Goal: Information Seeking & Learning: Learn about a topic

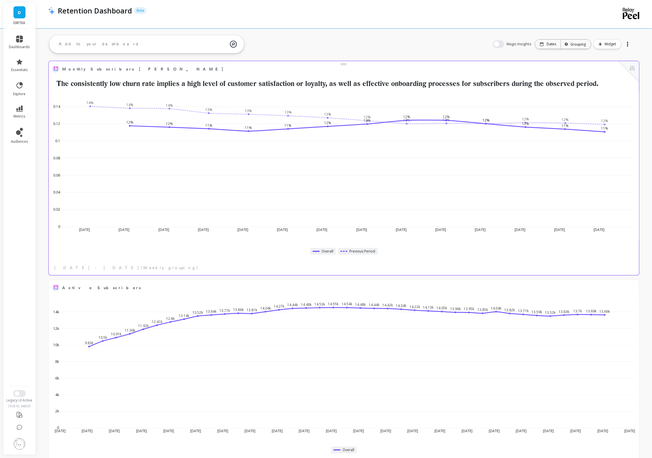
click at [626, 72] on div at bounding box center [628, 71] width 21 height 21
click at [631, 70] on button at bounding box center [632, 69] width 7 height 8
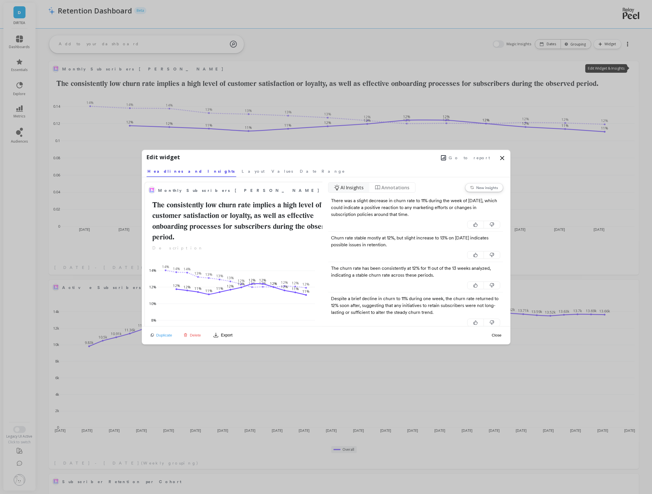
click at [468, 156] on button "Go to report" at bounding box center [466, 157] width 53 height 7
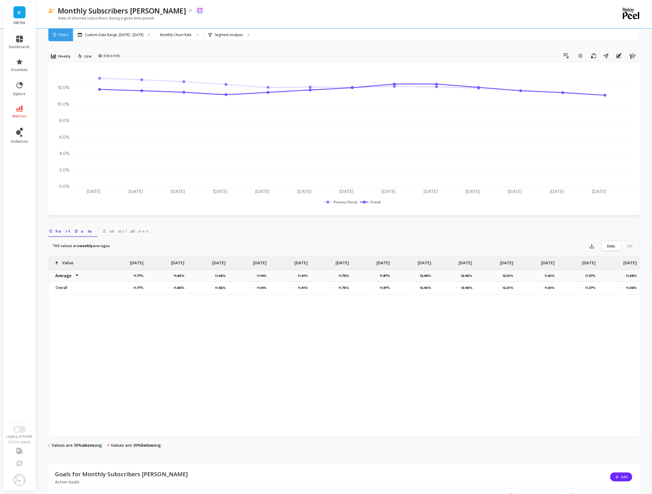
click at [372, 42] on div "Weekly Line Extra Info Drill Down Add Goal Save Share Annotations Learn Jun 29 …" at bounding box center [344, 328] width 593 height 611
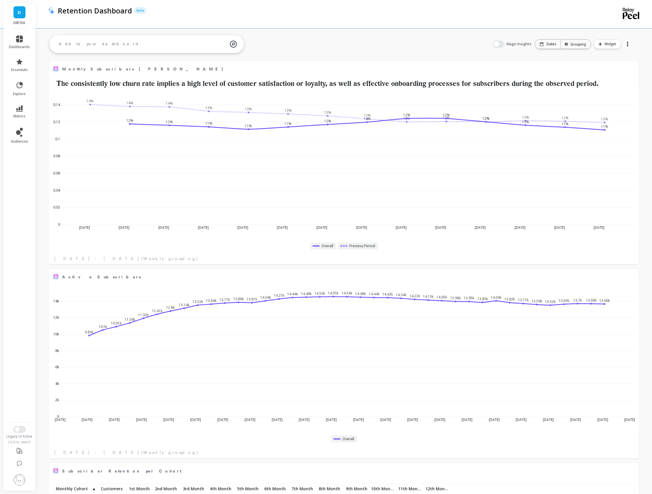
scroll to position [157, 578]
click at [630, 65] on button at bounding box center [632, 69] width 7 height 8
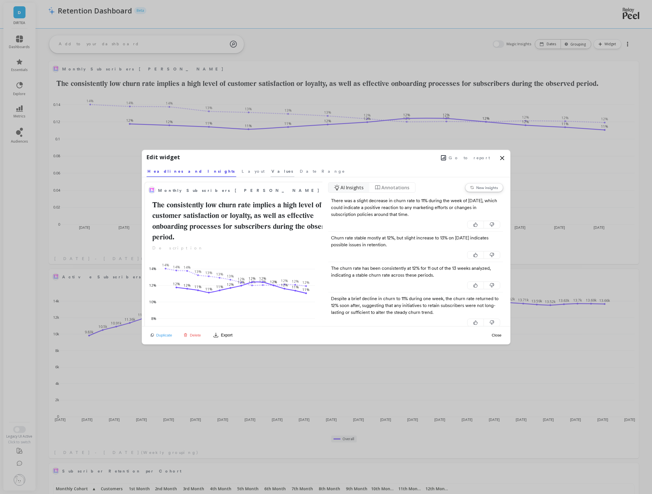
click at [272, 171] on span "Values" at bounding box center [282, 171] width 21 height 6
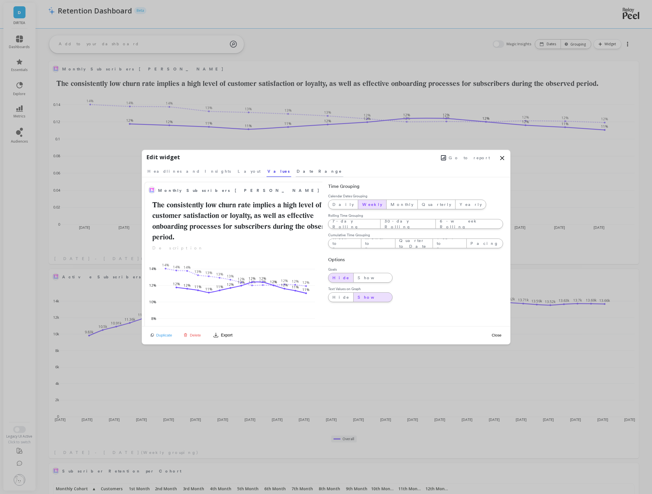
click at [297, 170] on span "Date Range" at bounding box center [319, 171] width 45 height 6
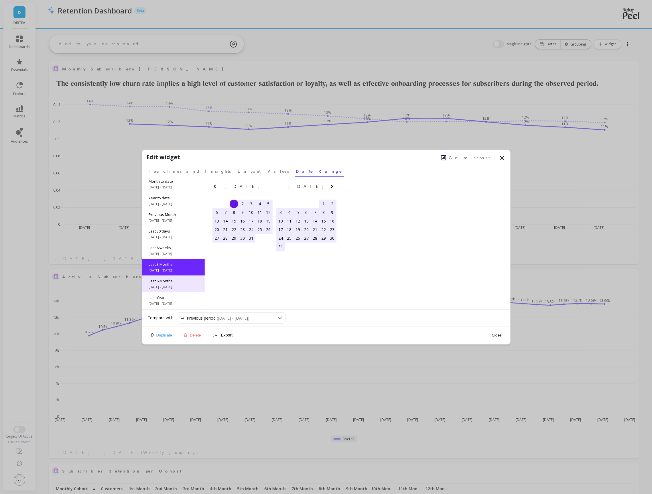
scroll to position [34, 0]
click at [215, 187] on icon "Previous Month" at bounding box center [214, 186] width 7 height 7
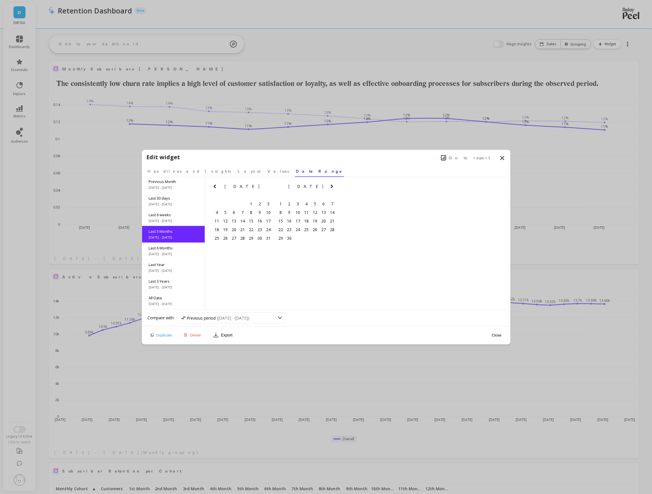
click at [215, 187] on icon "Previous Month" at bounding box center [214, 186] width 7 height 7
click at [242, 203] on div "1" at bounding box center [242, 204] width 9 height 9
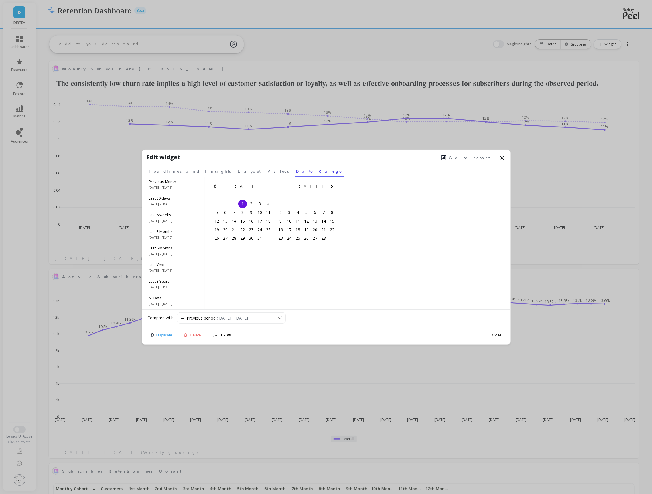
click at [330, 187] on icon "Next Month" at bounding box center [332, 186] width 7 height 7
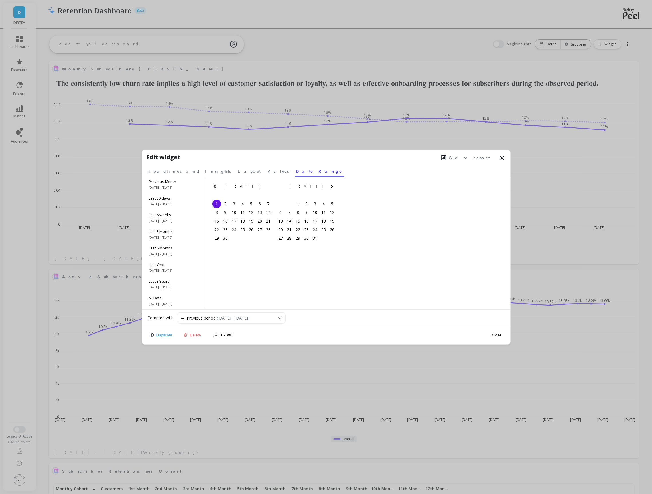
click at [330, 187] on icon "Next Month" at bounding box center [332, 186] width 7 height 7
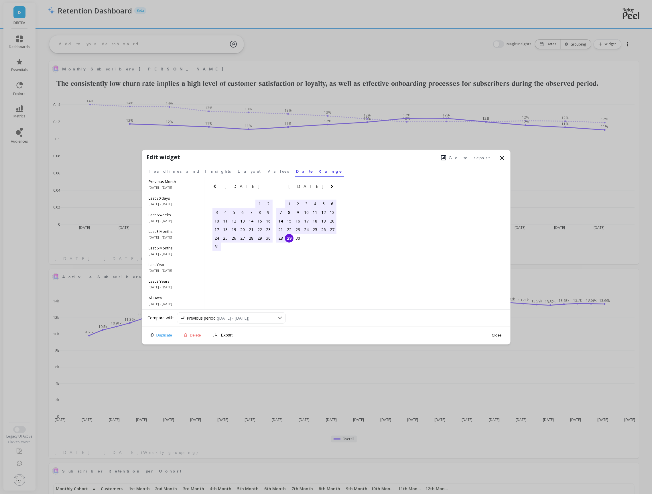
click at [293, 238] on div "29" at bounding box center [289, 238] width 9 height 9
click at [497, 335] on button "Close" at bounding box center [496, 335] width 13 height 5
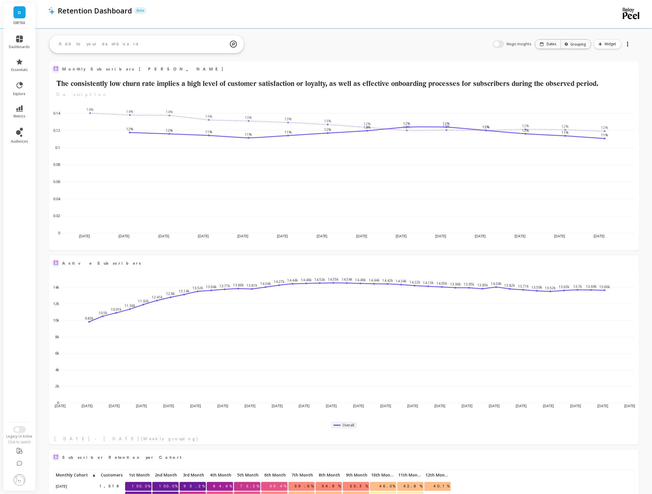
scroll to position [157, 578]
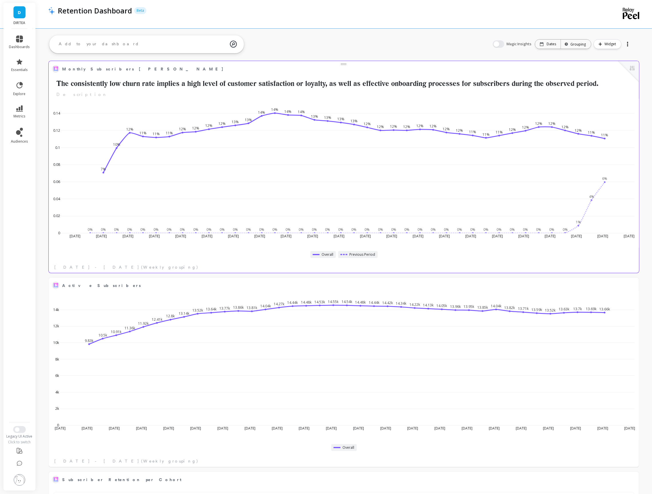
click at [627, 67] on div at bounding box center [628, 71] width 21 height 21
click at [635, 68] on button at bounding box center [632, 69] width 7 height 8
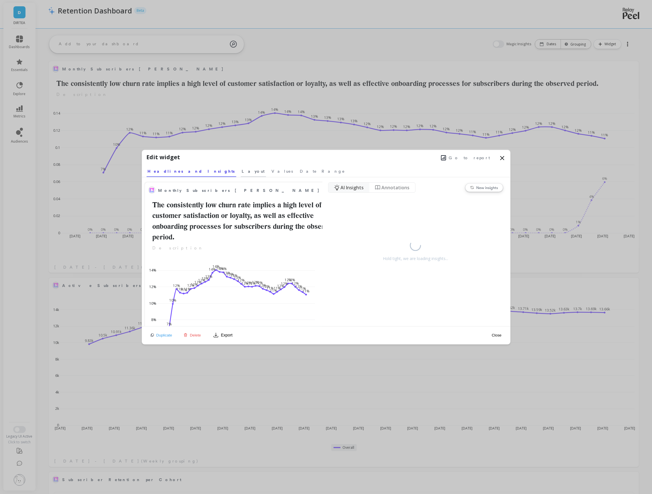
click at [242, 171] on span "Layout" at bounding box center [253, 171] width 23 height 6
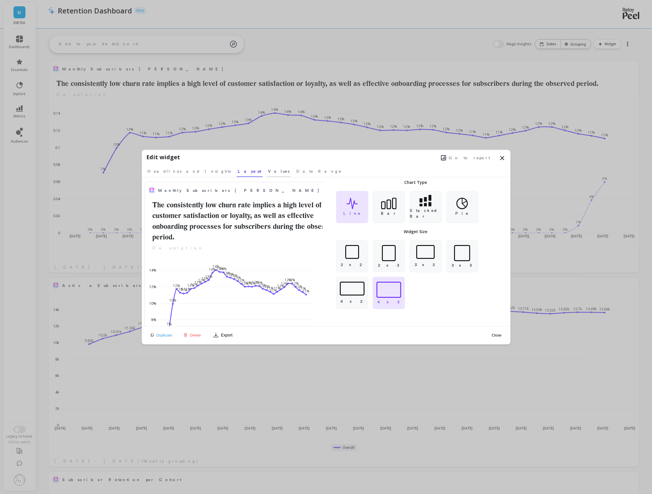
click at [268, 173] on span "Values" at bounding box center [278, 171] width 21 height 6
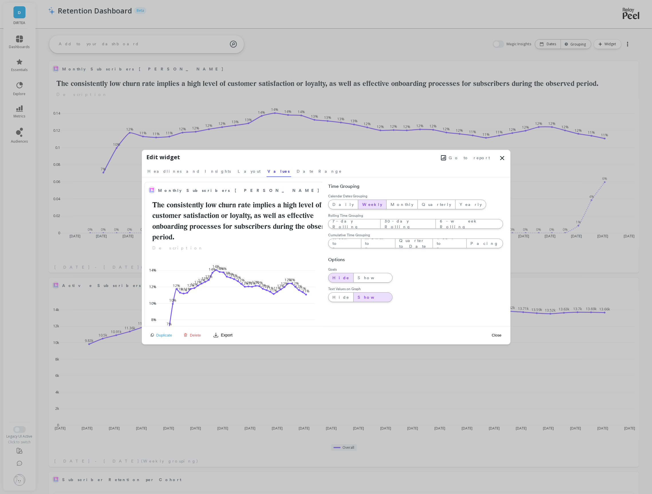
click at [210, 173] on nav "Headlines and Insights Layout Values Date Range" at bounding box center [326, 170] width 359 height 13
click at [238, 168] on span "Layout" at bounding box center [249, 171] width 23 height 6
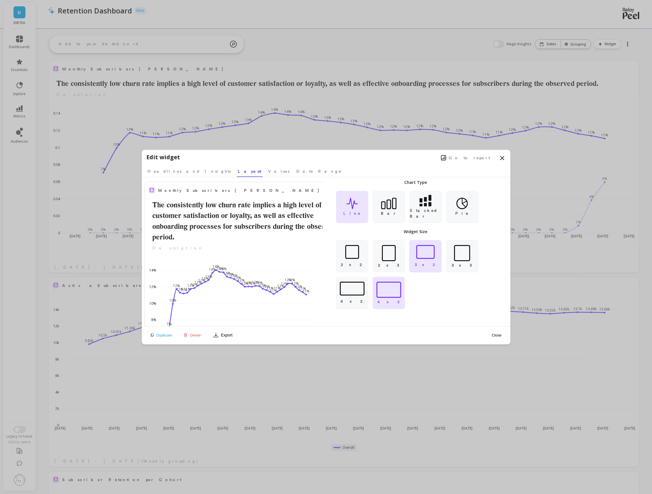
click at [417, 258] on div at bounding box center [426, 252] width 18 height 14
click at [499, 335] on button "Close" at bounding box center [496, 335] width 13 height 5
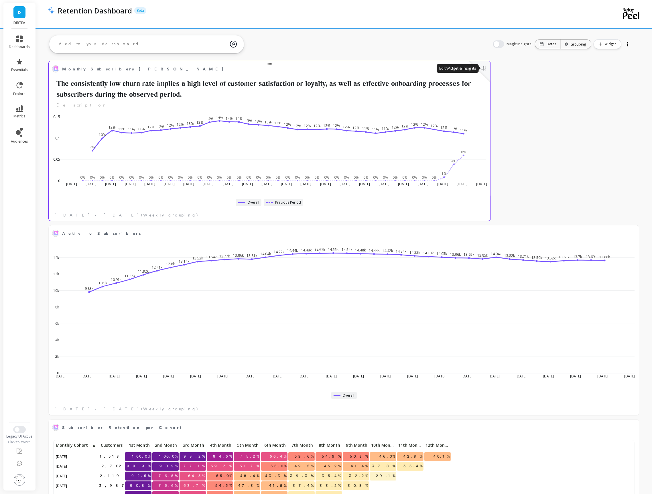
click at [482, 66] on button at bounding box center [484, 69] width 7 height 8
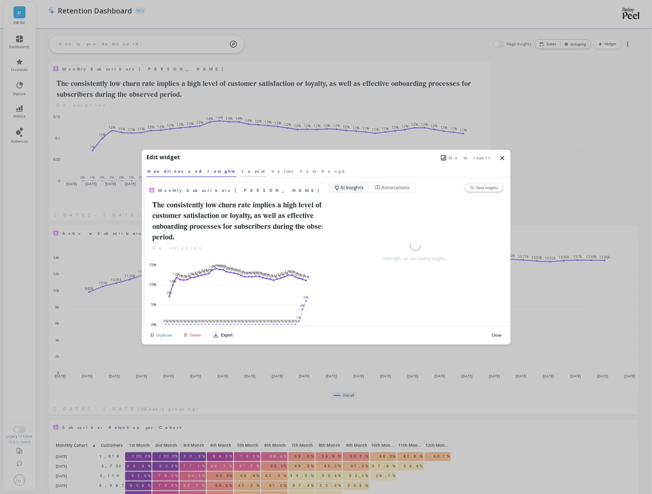
click at [242, 170] on span "Layout" at bounding box center [253, 171] width 23 height 6
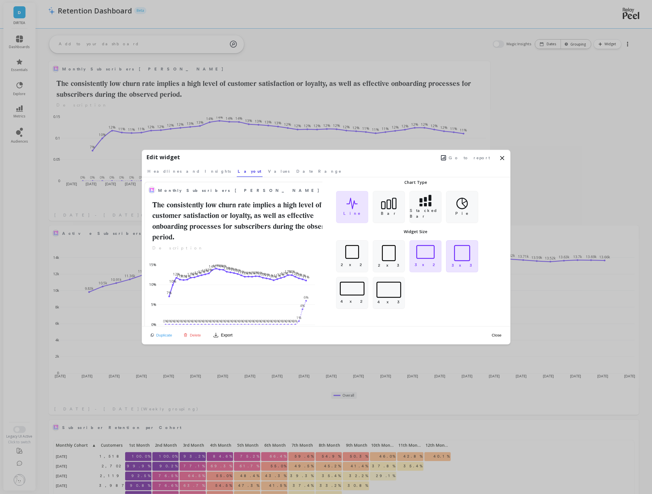
click at [466, 256] on div at bounding box center [462, 253] width 16 height 16
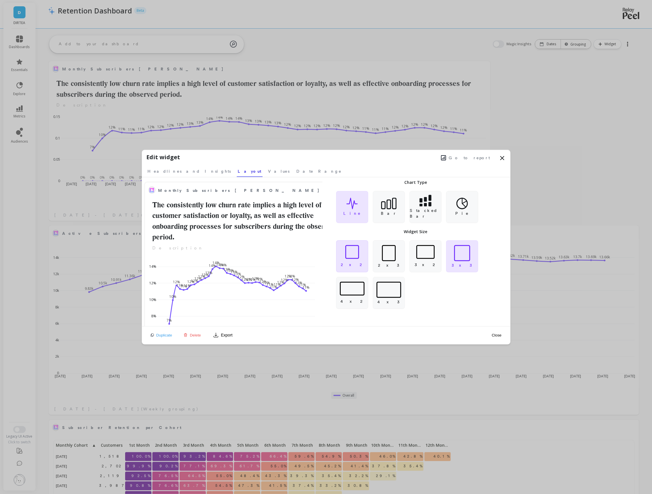
click at [355, 260] on div "2 x 2" at bounding box center [352, 256] width 32 height 32
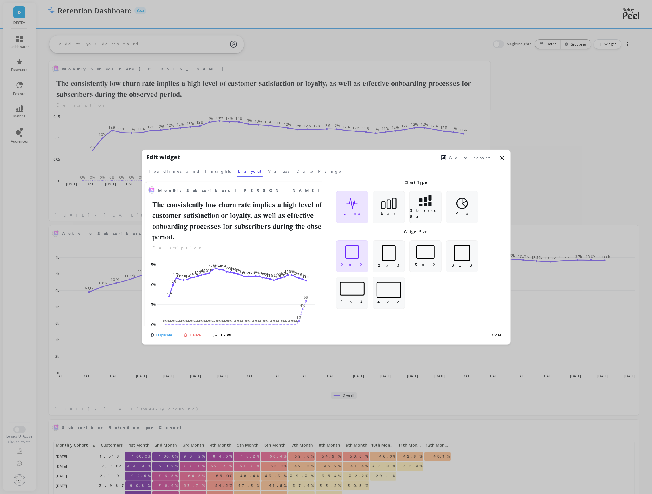
click at [499, 335] on button "Close" at bounding box center [496, 335] width 13 height 5
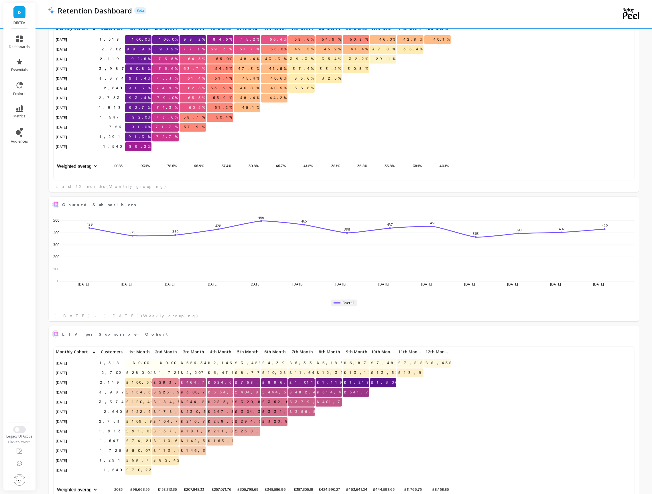
scroll to position [425, 0]
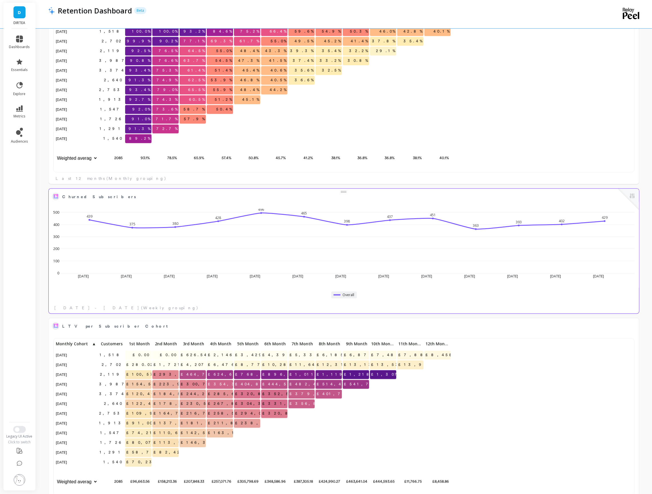
click at [635, 199] on button at bounding box center [632, 197] width 7 height 8
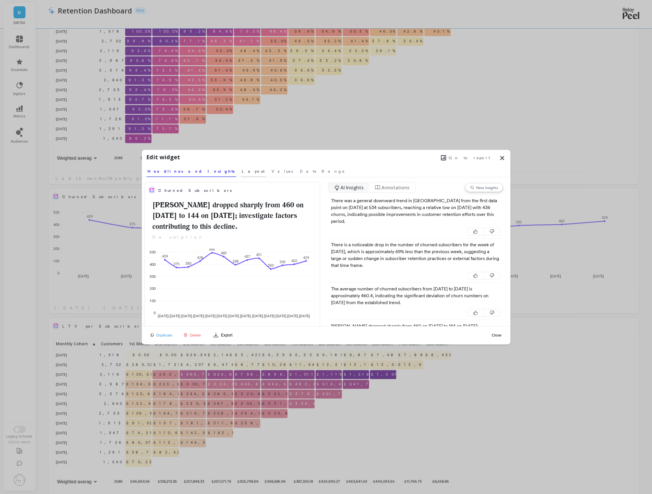
click at [242, 168] on span "Layout" at bounding box center [253, 171] width 23 height 6
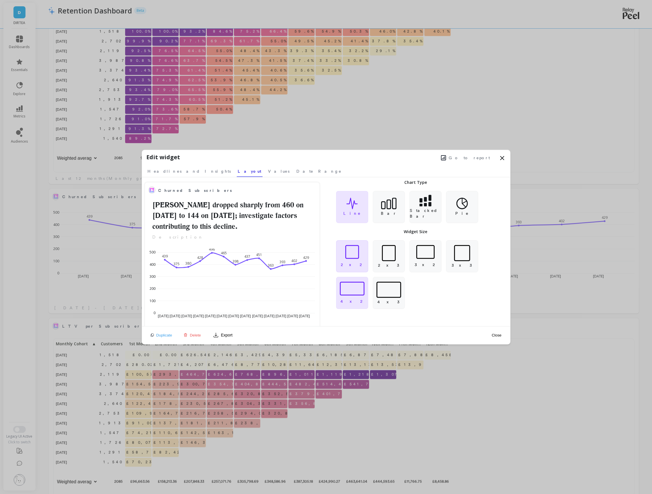
click at [359, 251] on div at bounding box center [353, 252] width 14 height 14
click at [268, 169] on span "Values" at bounding box center [278, 171] width 21 height 6
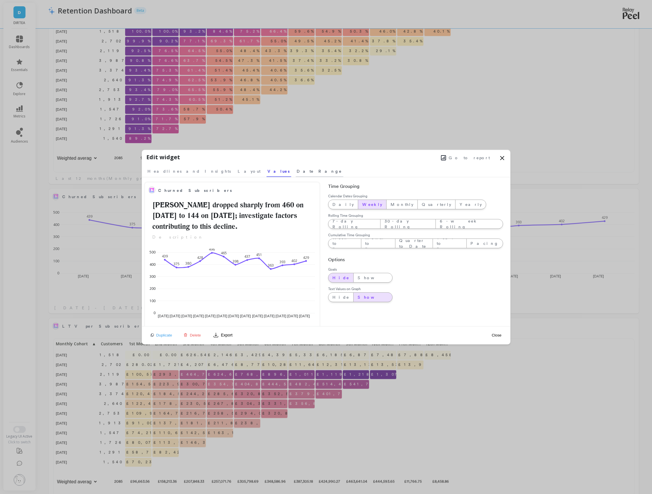
click at [296, 168] on link "Date Range" at bounding box center [320, 170] width 48 height 13
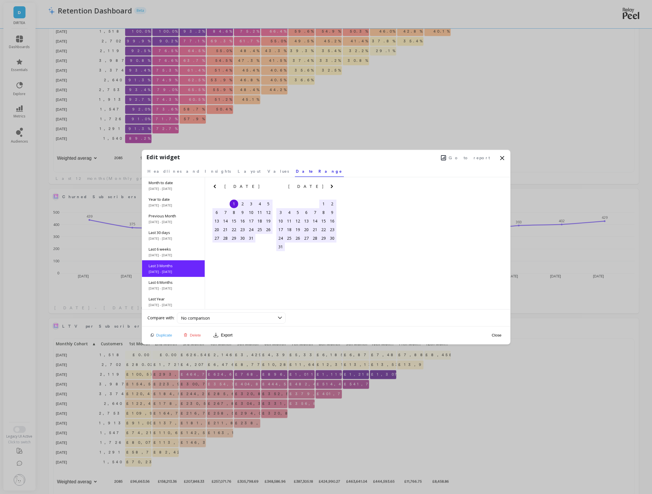
scroll to position [26, 0]
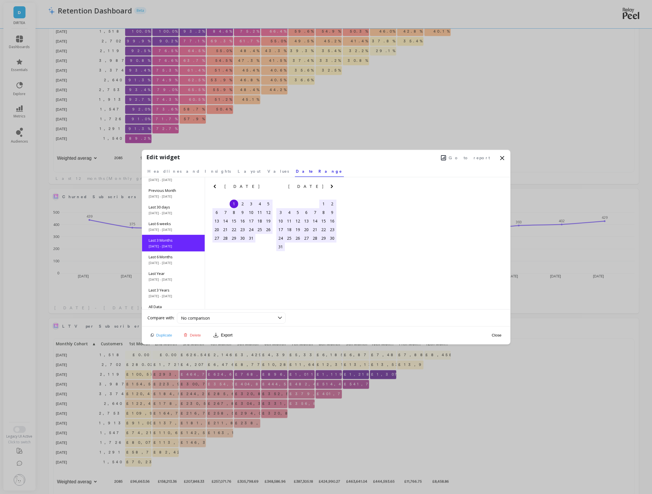
click at [216, 186] on icon "Previous Month" at bounding box center [214, 186] width 7 height 7
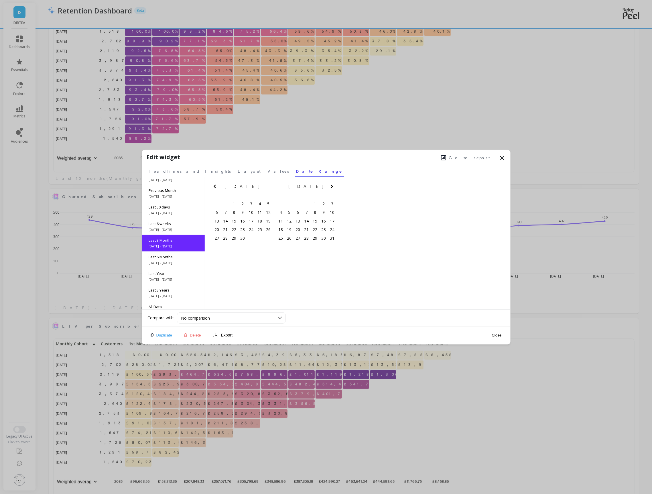
click at [216, 186] on icon "Previous Month" at bounding box center [214, 186] width 7 height 7
click at [307, 203] on div "1" at bounding box center [306, 204] width 9 height 9
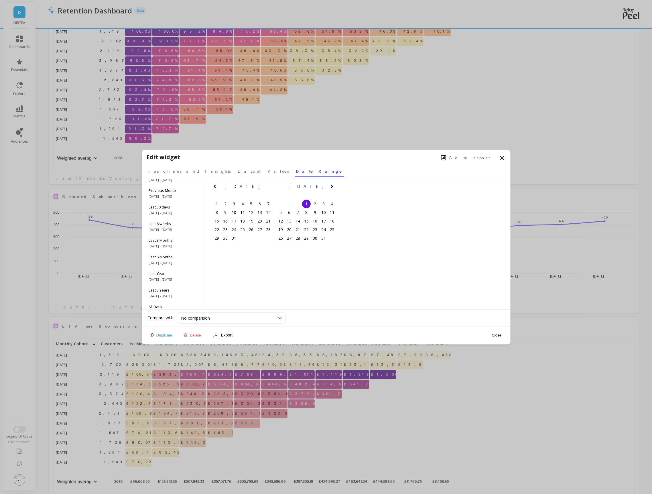
click at [332, 187] on icon "Next Month" at bounding box center [332, 186] width 7 height 7
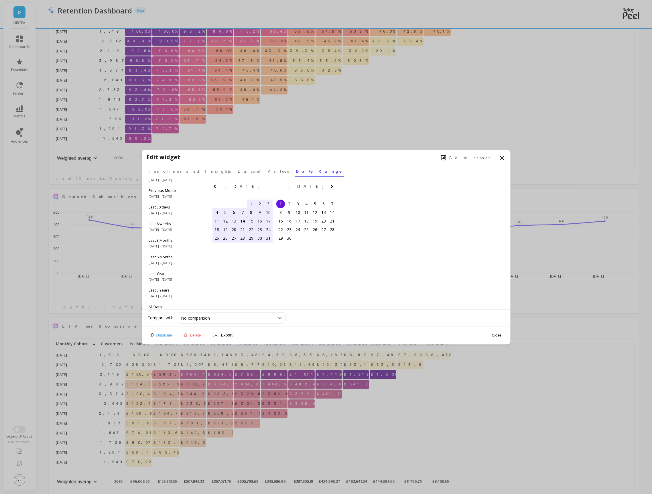
click at [332, 187] on icon "Next Month" at bounding box center [332, 186] width 7 height 7
click at [290, 240] on div "29" at bounding box center [289, 238] width 9 height 9
click at [490, 333] on button "Close" at bounding box center [496, 335] width 13 height 5
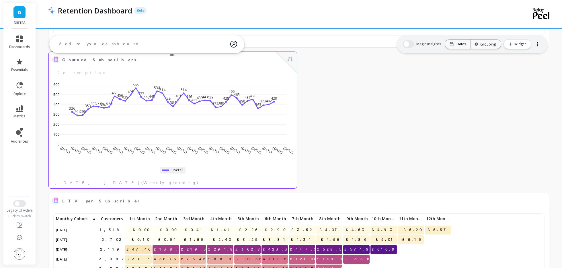
scroll to position [756, 0]
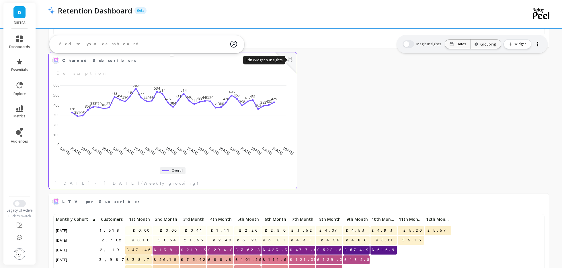
click at [290, 58] on button at bounding box center [289, 60] width 7 height 8
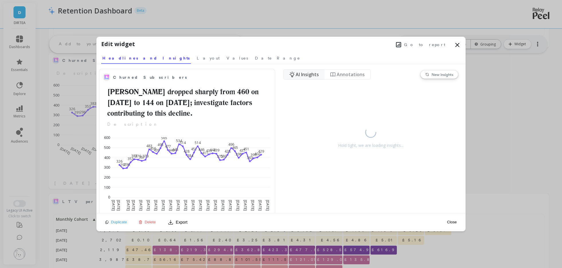
click at [168, 54] on nav "Headlines and Insights Layout Values Date Range" at bounding box center [280, 57] width 359 height 13
click at [226, 58] on span "Values" at bounding box center [236, 58] width 21 height 6
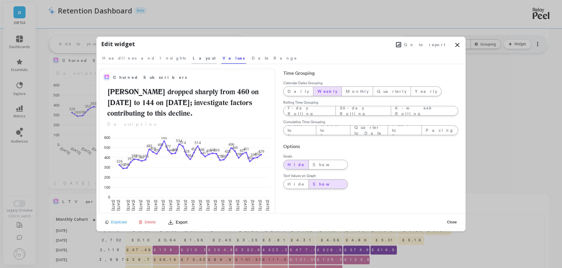
click at [193, 57] on span "Layout" at bounding box center [204, 58] width 23 height 6
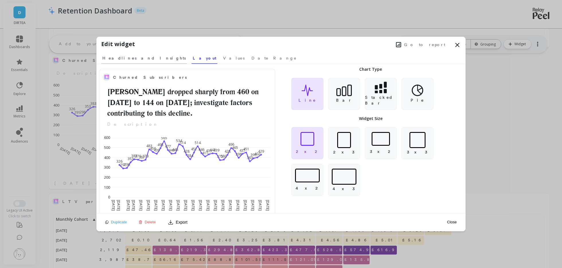
click at [140, 57] on span "Headlines and Insights" at bounding box center [143, 58] width 83 height 6
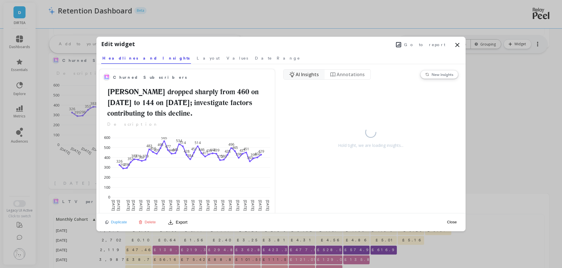
click at [421, 45] on button "Go to report" at bounding box center [420, 44] width 53 height 7
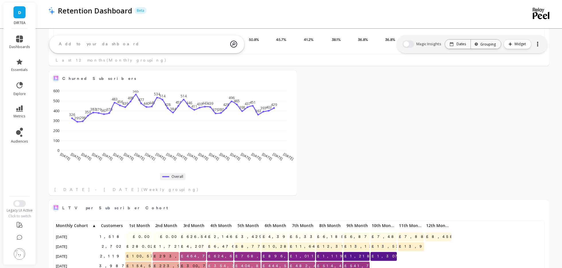
scroll to position [545, 0]
